Goal: Task Accomplishment & Management: Manage account settings

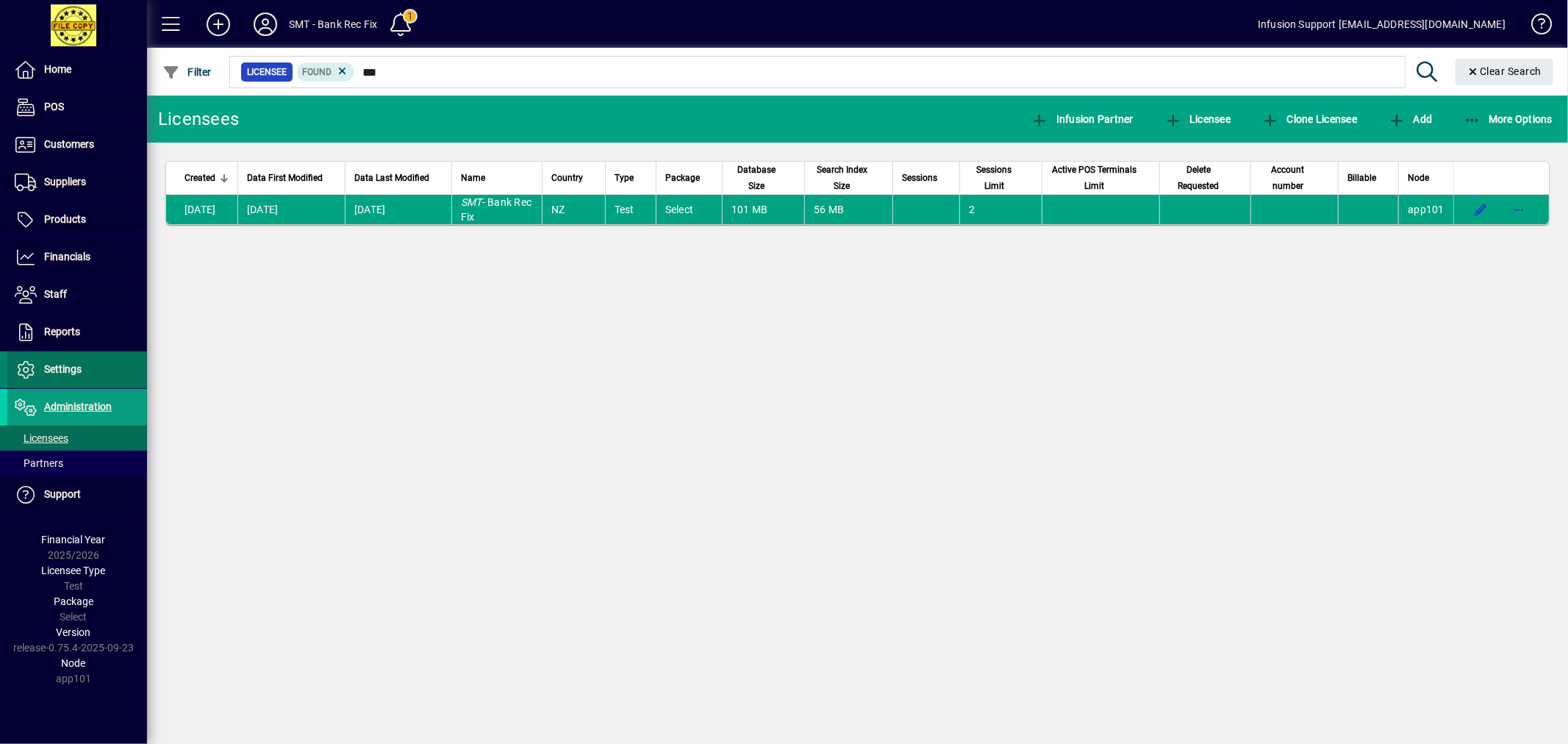
click at [69, 365] on span "Settings" at bounding box center [62, 369] width 37 height 12
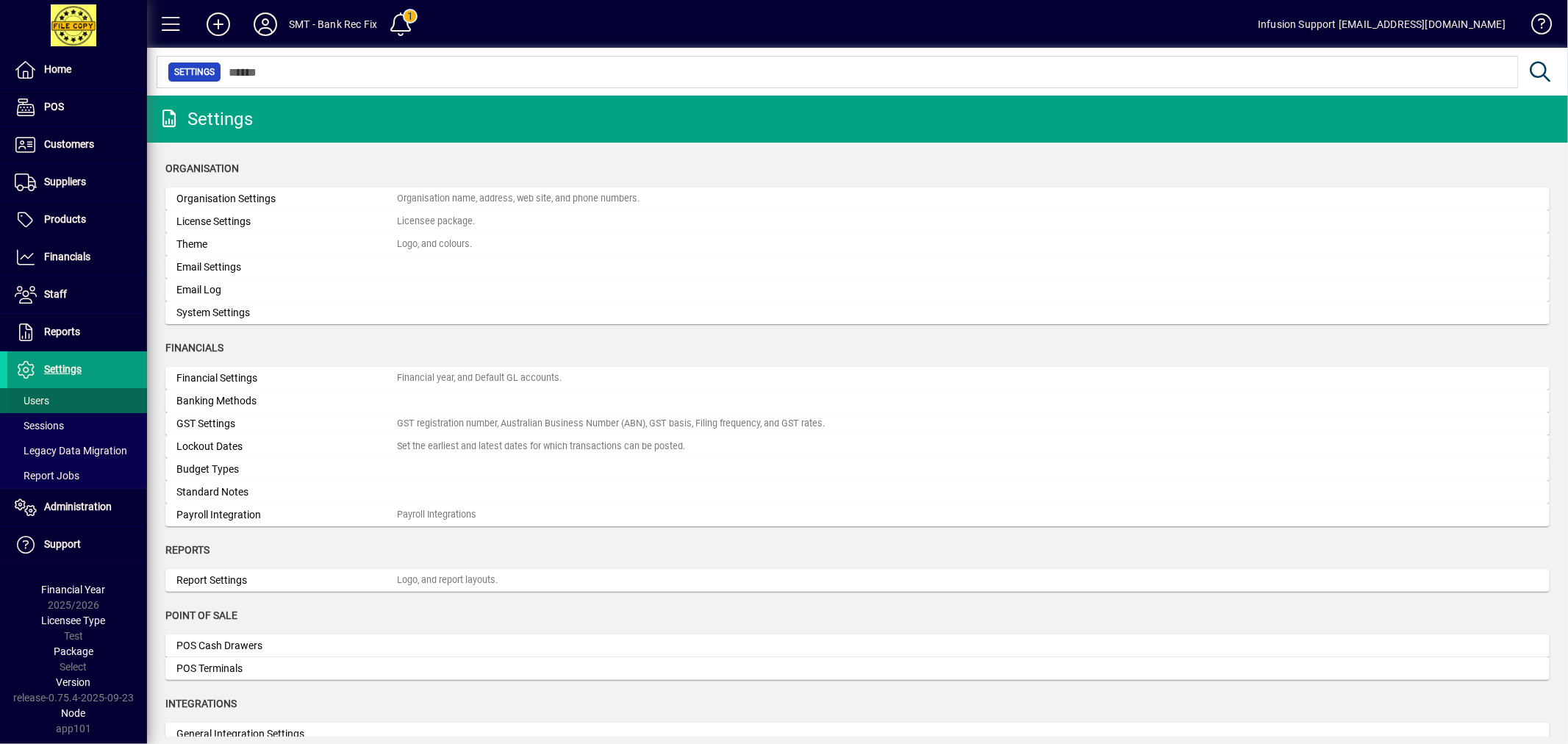
click at [69, 390] on li "Settings Users Sessions Legacy Data Migration Report Jobs" at bounding box center [74, 420] width 147 height 137
click at [74, 394] on span at bounding box center [77, 401] width 140 height 36
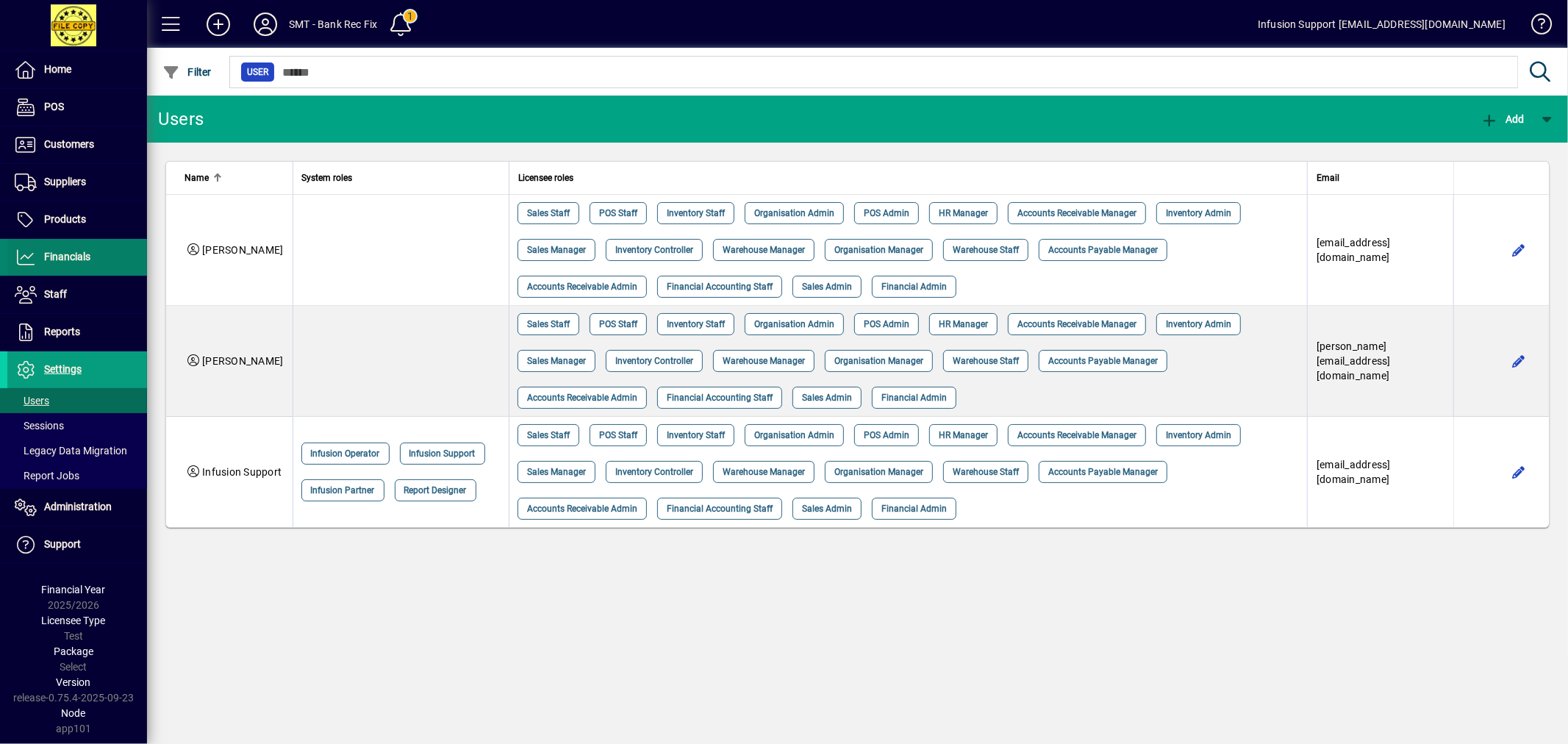
click at [94, 255] on span at bounding box center [77, 258] width 140 height 36
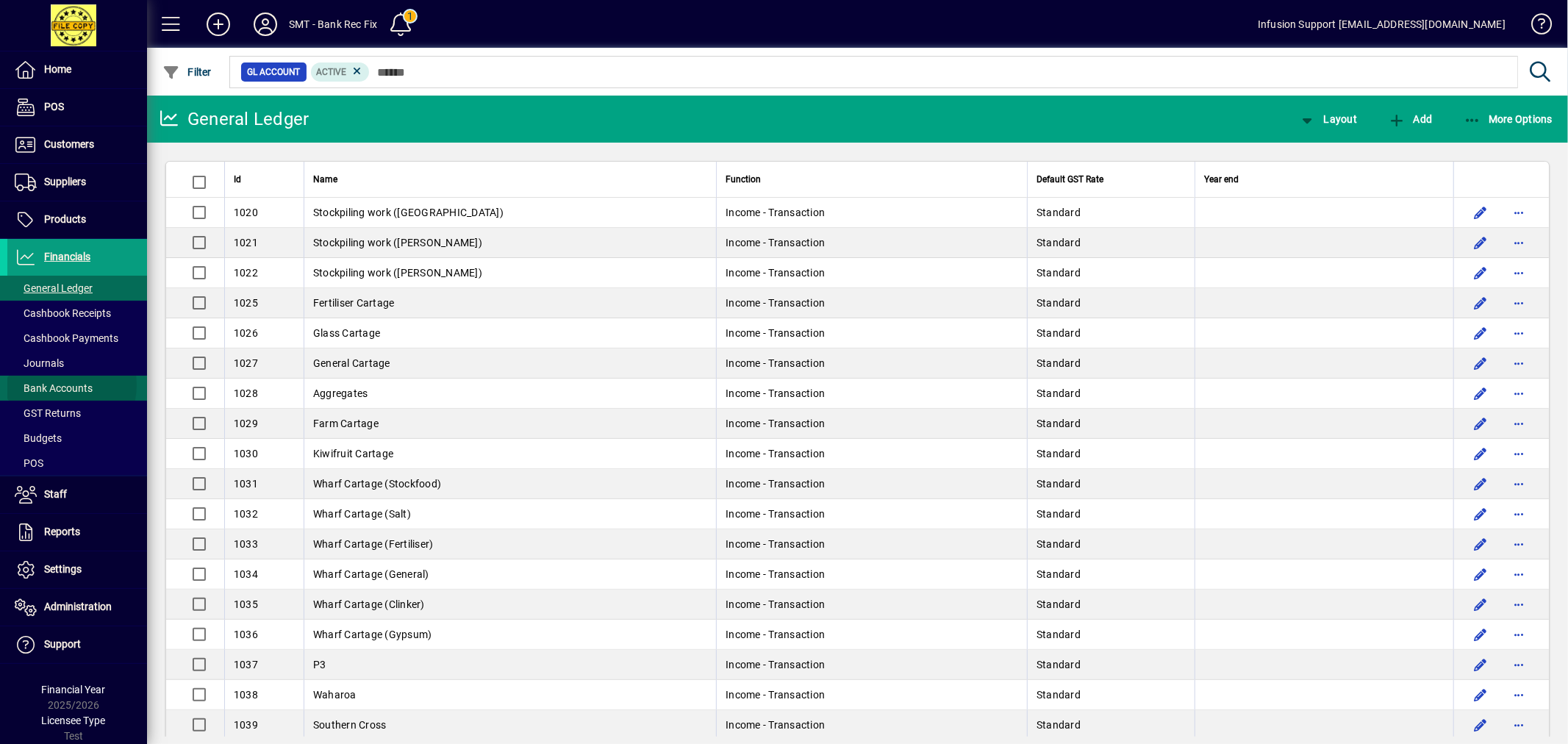
click at [59, 385] on span "Bank Accounts" at bounding box center [53, 388] width 78 height 12
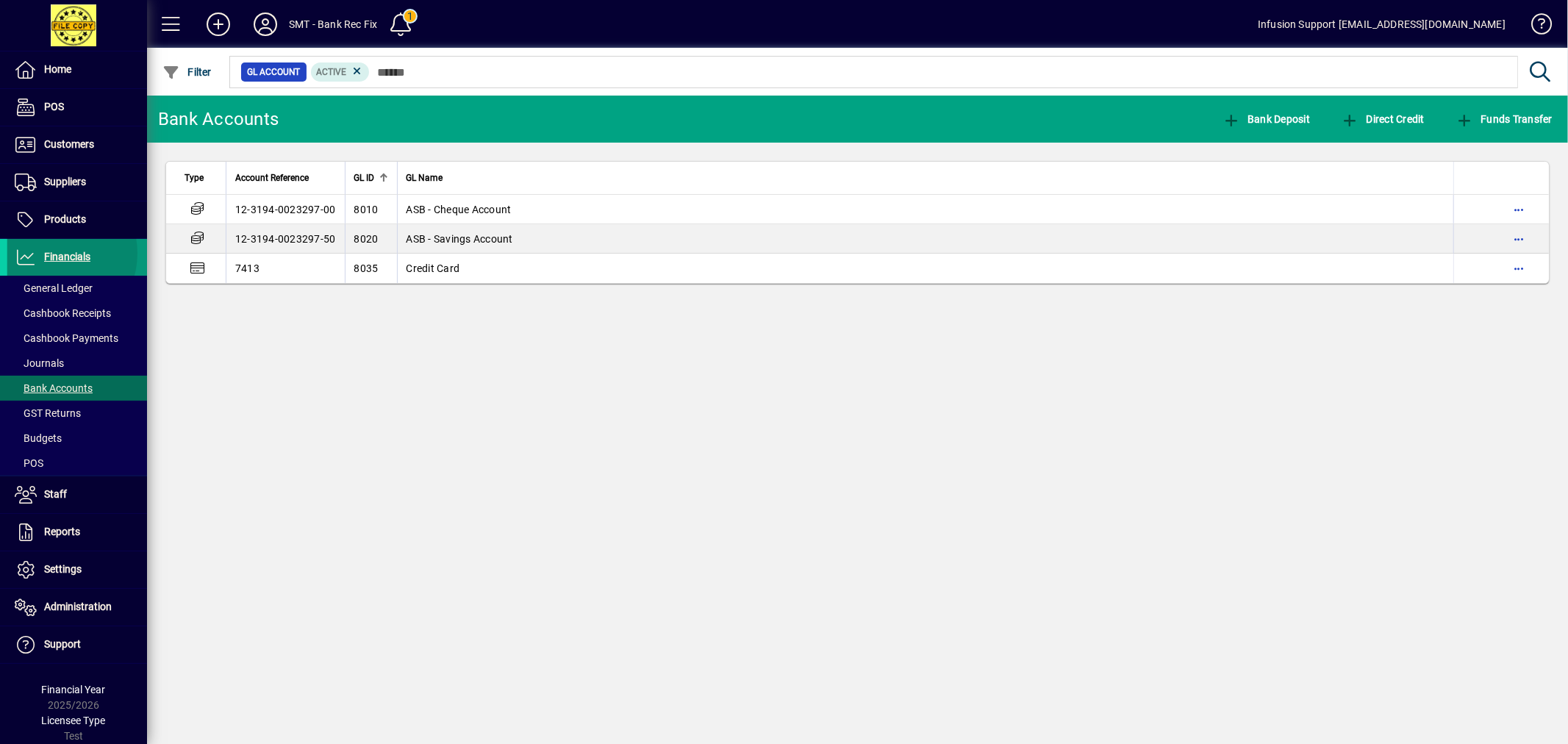
click at [51, 253] on span "Financials" at bounding box center [67, 256] width 46 height 12
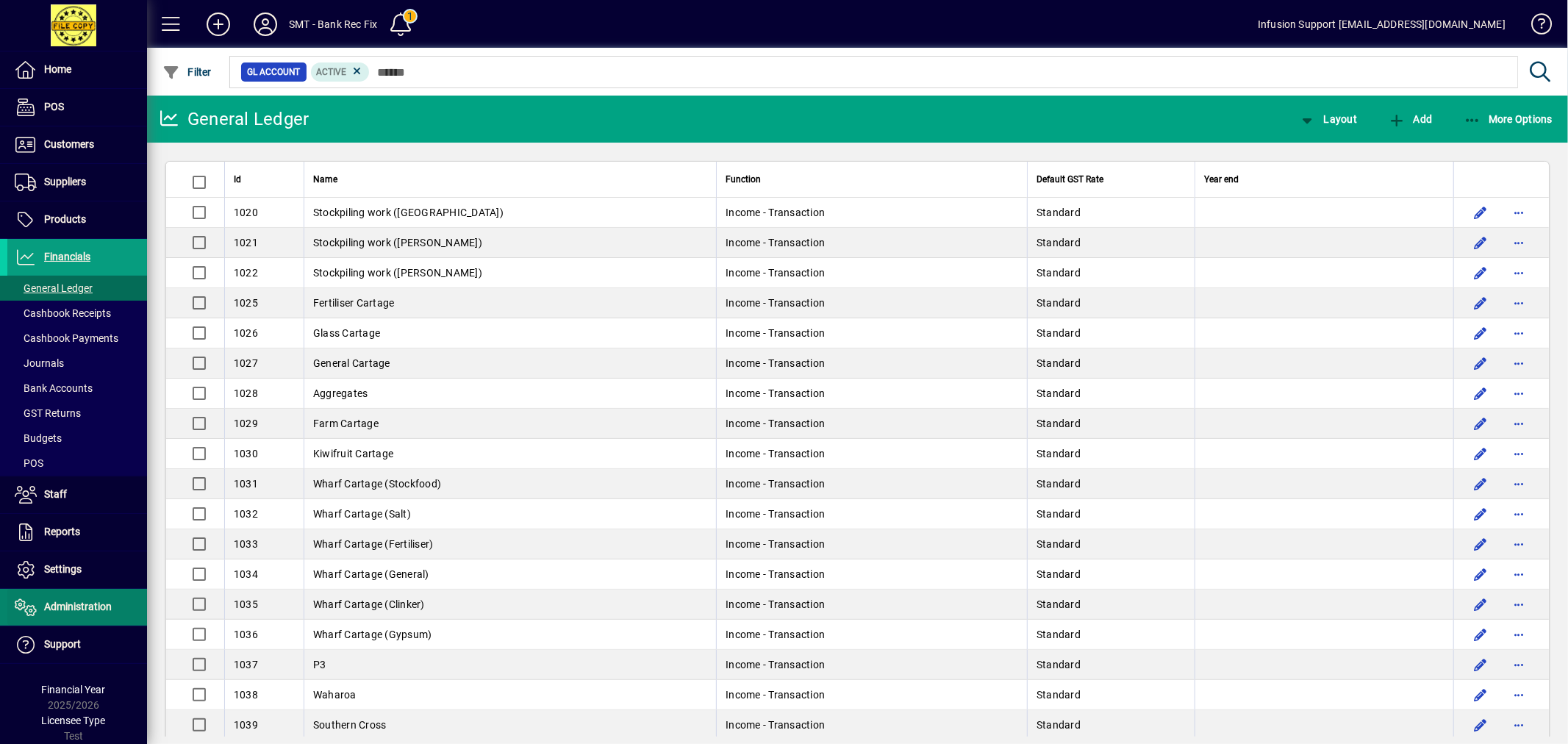
click at [74, 610] on span "Administration" at bounding box center [77, 607] width 68 height 12
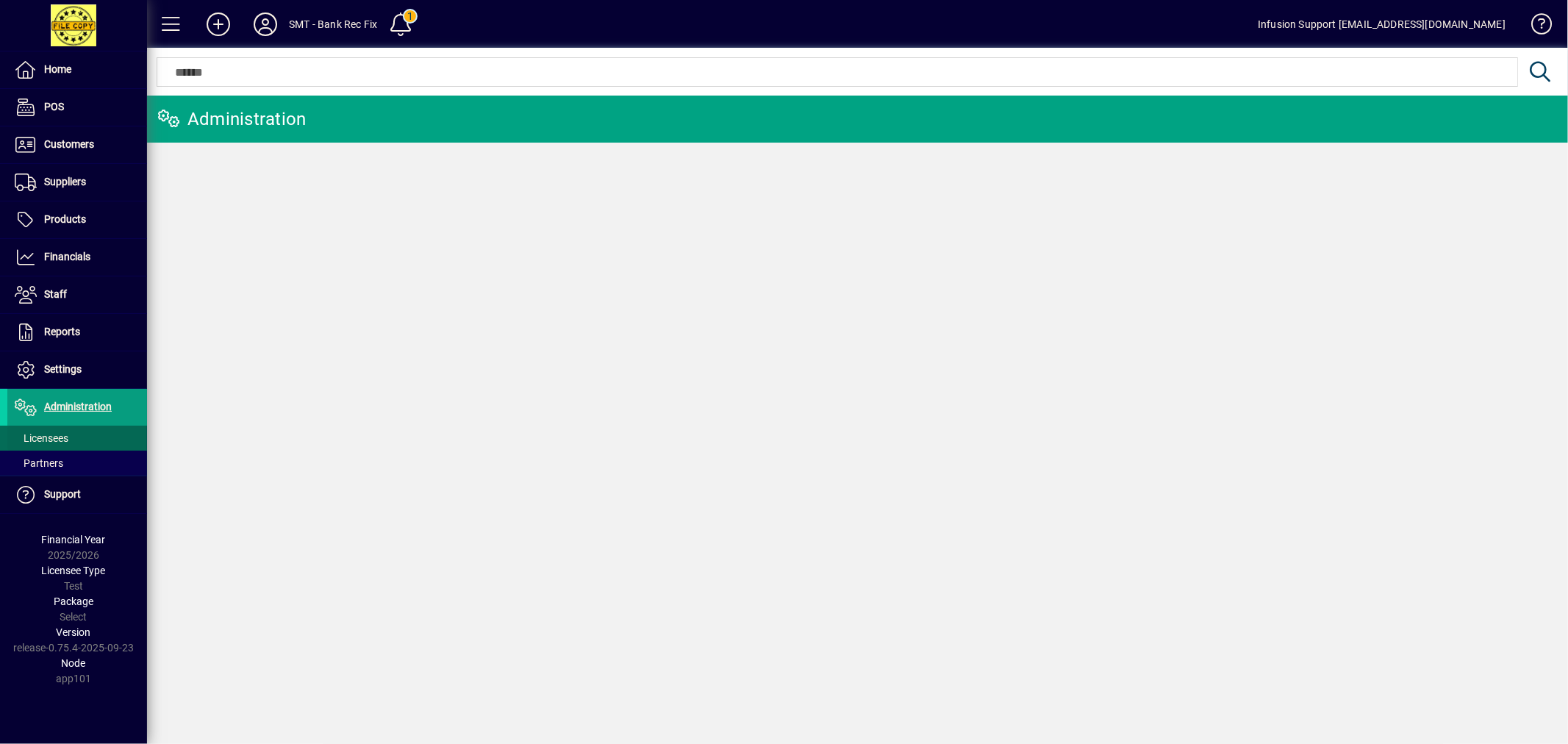
drag, startPoint x: 56, startPoint y: 440, endPoint x: 62, endPoint y: 431, distance: 10.8
click at [57, 440] on span "Licensees" at bounding box center [42, 438] width 53 height 12
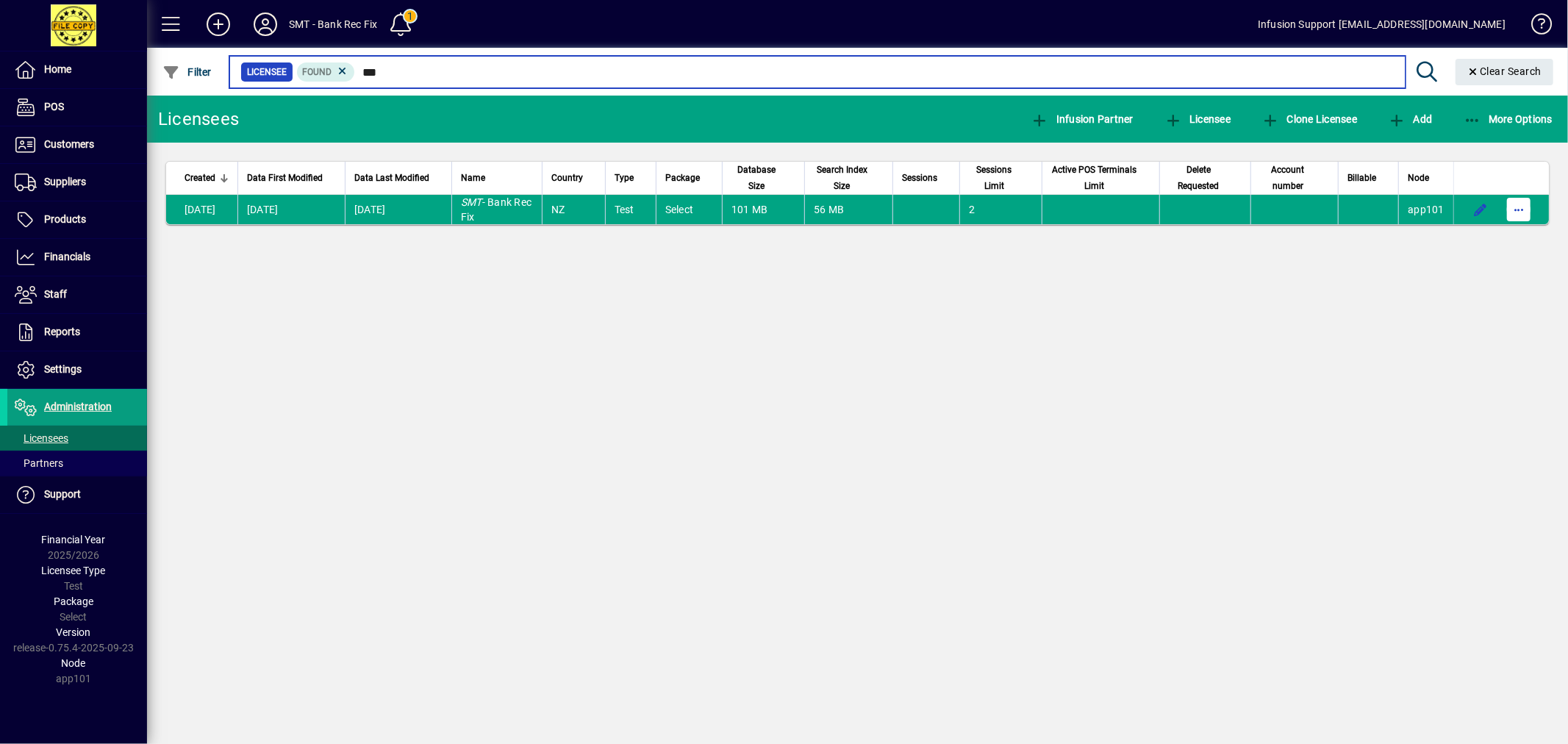
type input "***"
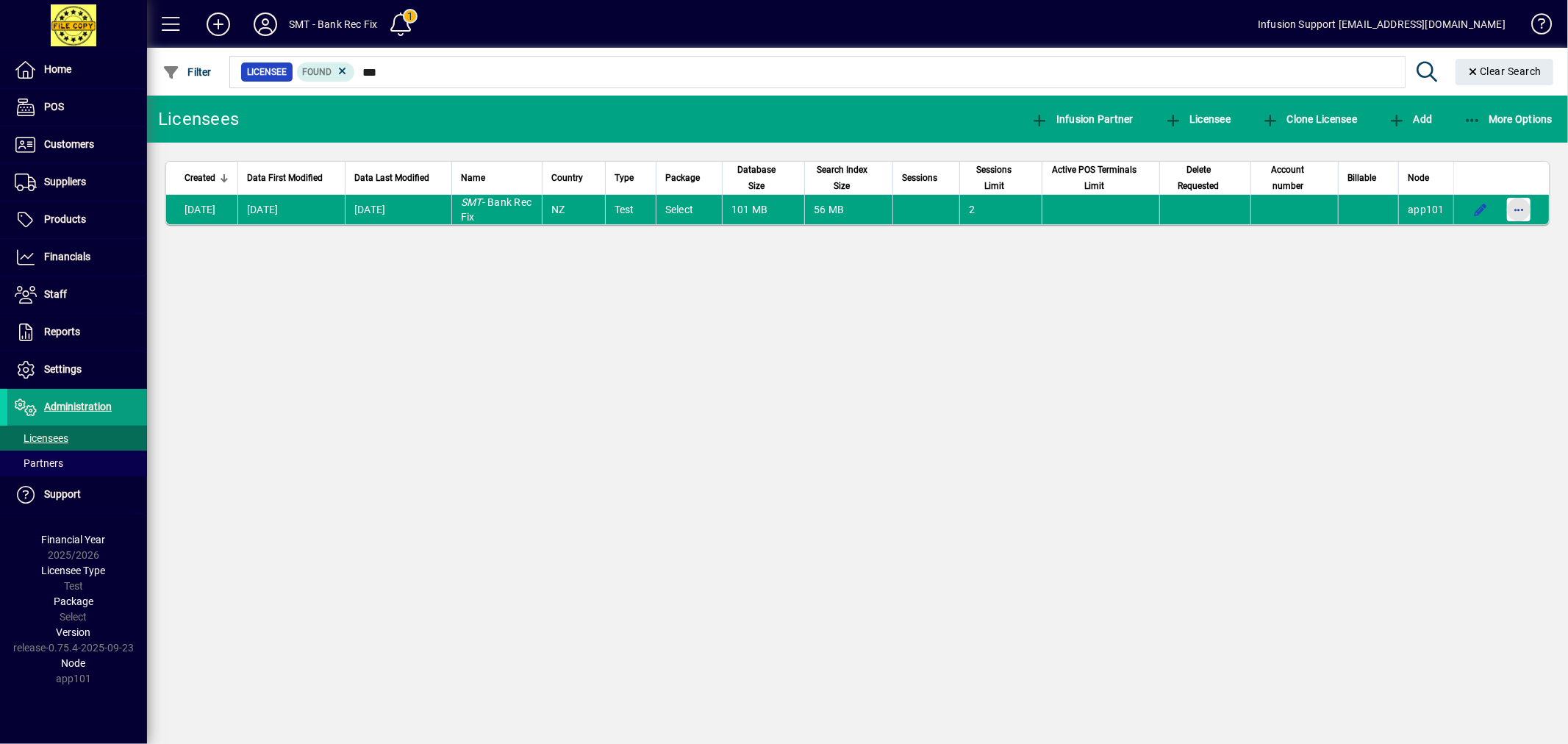
click at [1513, 206] on span "button" at bounding box center [1519, 209] width 36 height 36
click at [1458, 245] on span "Request licensee be deleted" at bounding box center [1443, 241] width 153 height 18
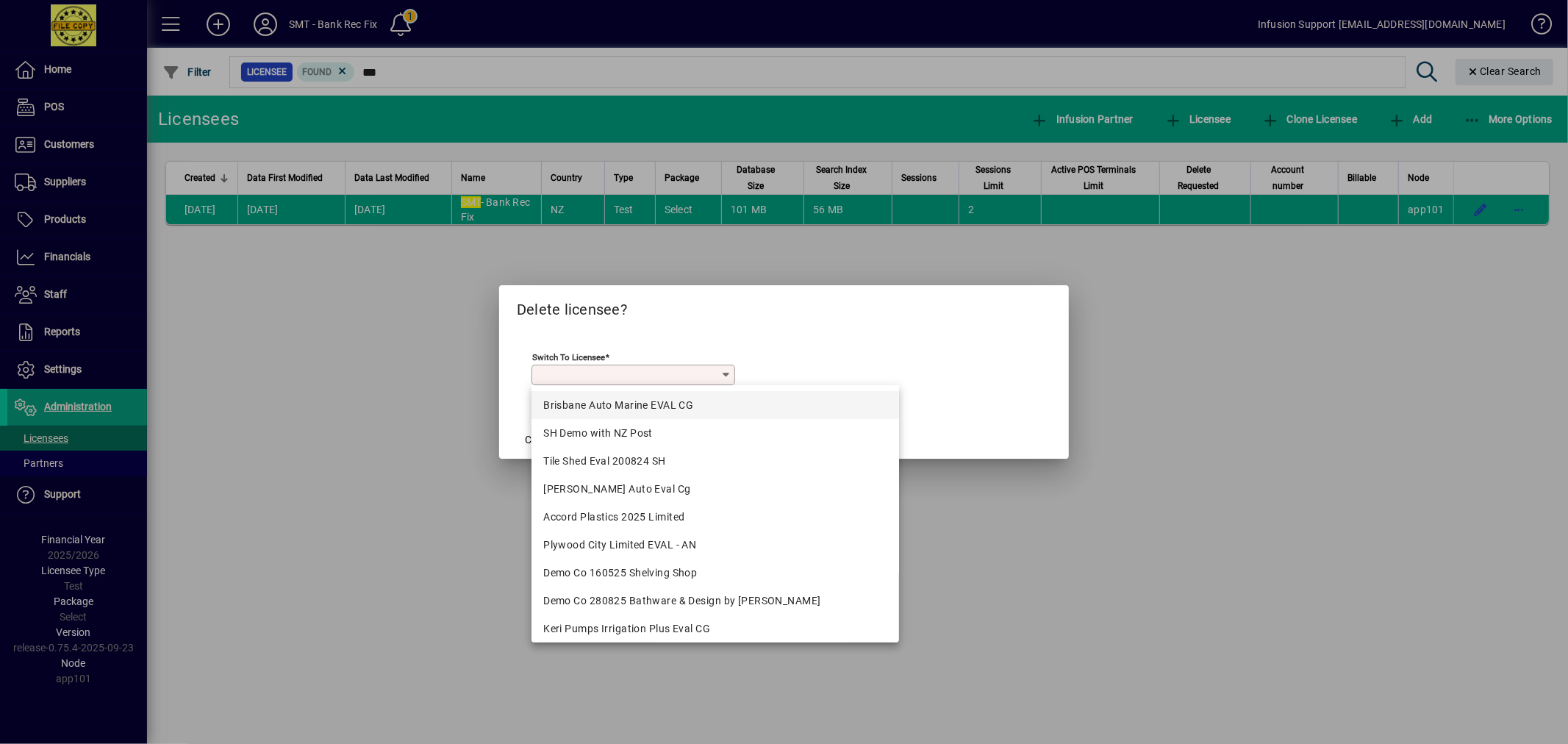
drag, startPoint x: 642, startPoint y: 404, endPoint x: 634, endPoint y: 405, distance: 8.1
click at [641, 404] on div "Brisbane Auto Marine EVAL CG" at bounding box center [715, 405] width 344 height 16
type input "**********"
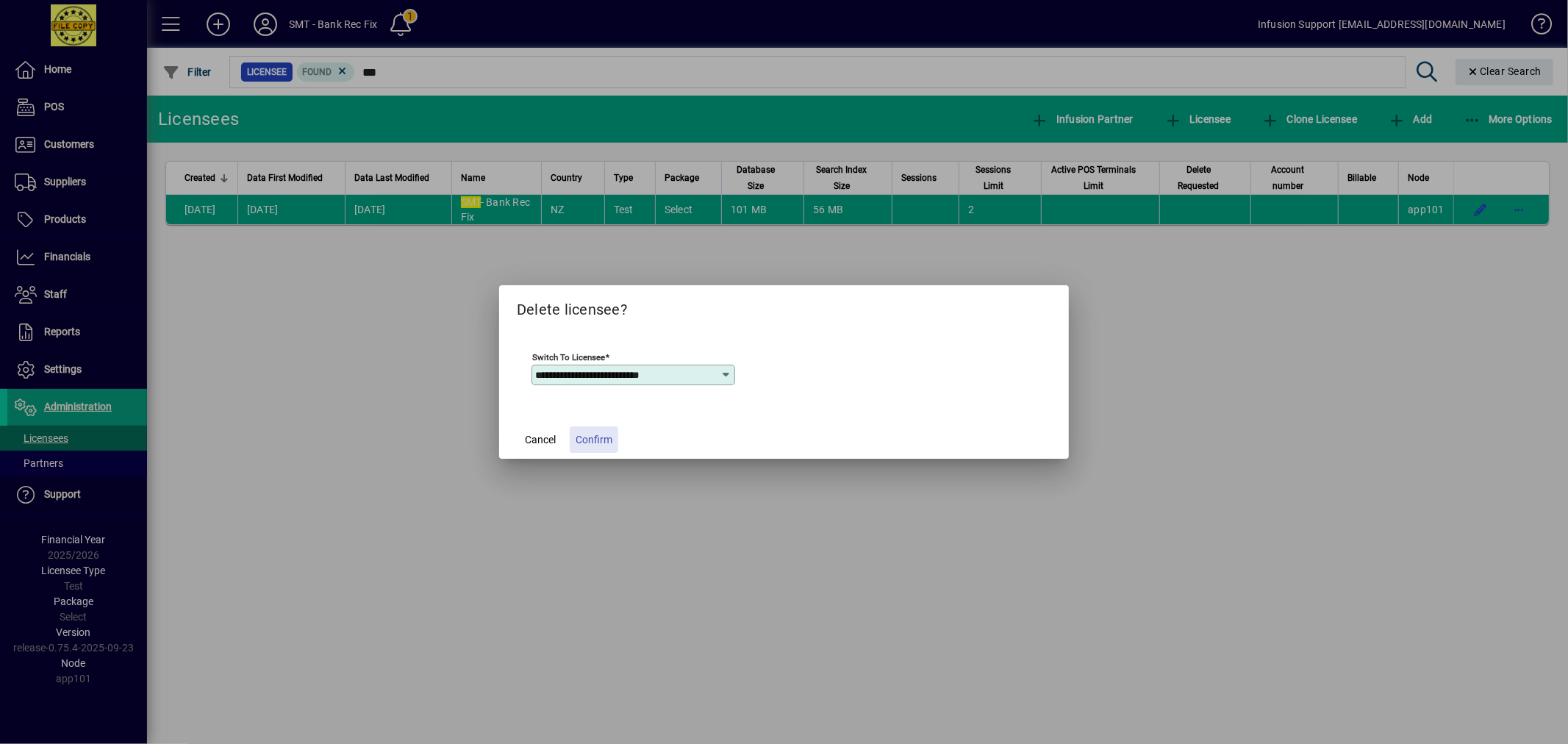
click at [598, 437] on span "Confirm" at bounding box center [593, 440] width 36 height 16
